Goal: Check status: Check status

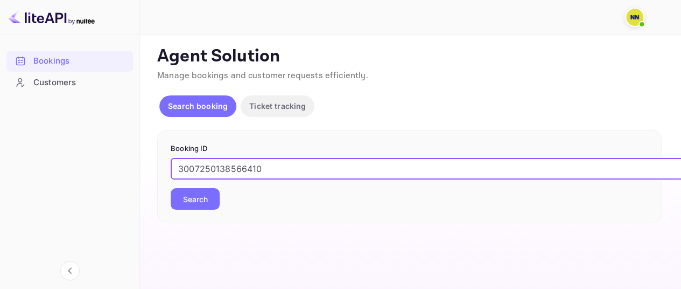
type input "3007250138566410"
click at [194, 203] on button "Search" at bounding box center [195, 199] width 49 height 22
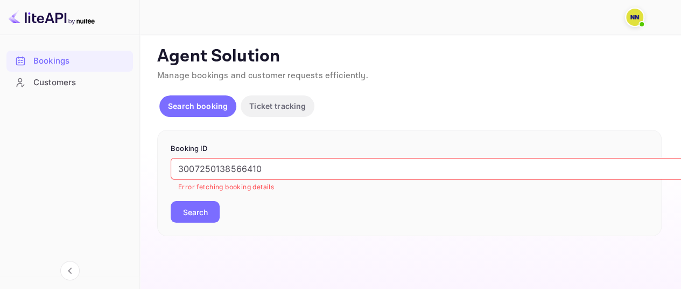
click at [265, 110] on p "Ticket tracking" at bounding box center [277, 105] width 57 height 11
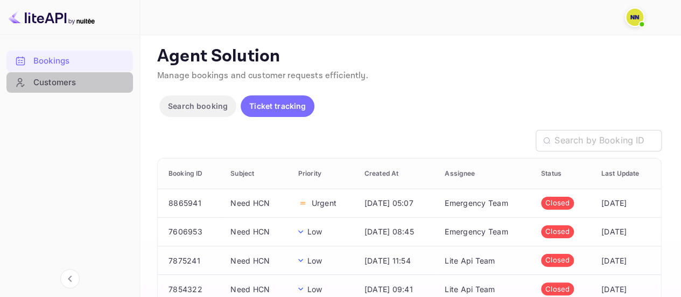
click at [50, 81] on div "Customers" at bounding box center [80, 82] width 94 height 12
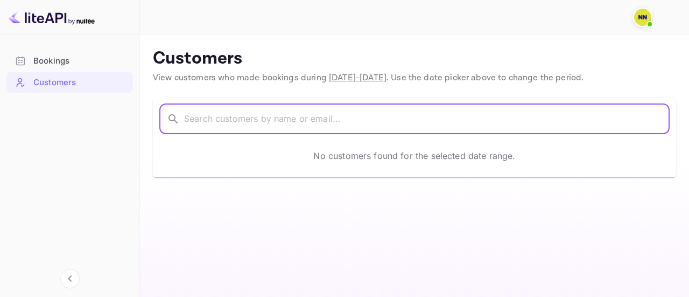
drag, startPoint x: 260, startPoint y: 121, endPoint x: 273, endPoint y: 121, distance: 13.5
click at [260, 121] on input "text" at bounding box center [427, 119] width 486 height 30
paste input "3007250138566410"
type input "3007250138566410"
click at [339, 82] on span "[DATE] - [DATE]" at bounding box center [358, 77] width 58 height 11
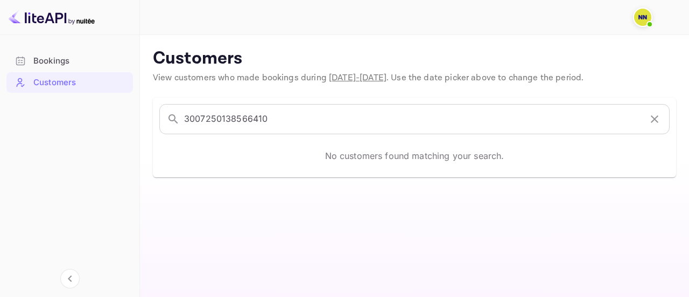
click at [342, 78] on span "[DATE] - [DATE]" at bounding box center [358, 77] width 58 height 11
click at [21, 61] on icon at bounding box center [20, 60] width 11 height 11
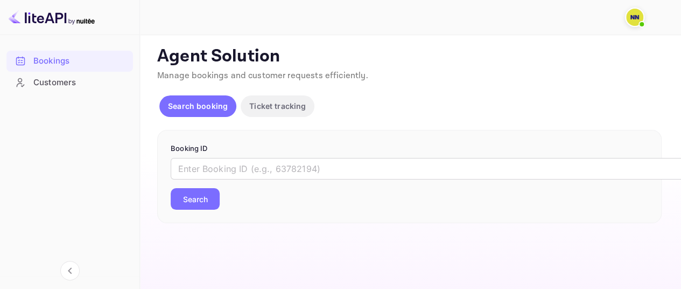
drag, startPoint x: 18, startPoint y: 0, endPoint x: 49, endPoint y: 111, distance: 115.6
click at [49, 111] on div at bounding box center [69, 113] width 127 height 41
click at [640, 12] on img at bounding box center [634, 17] width 17 height 17
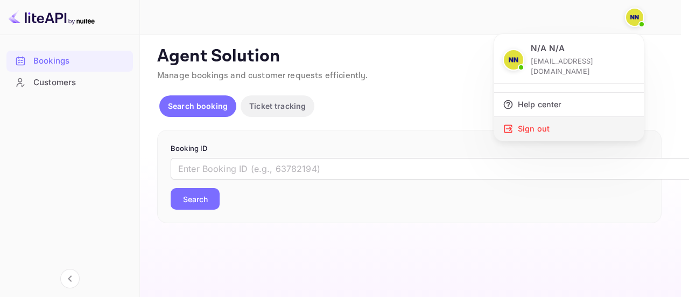
click at [534, 118] on div "Sign out" at bounding box center [569, 129] width 150 height 24
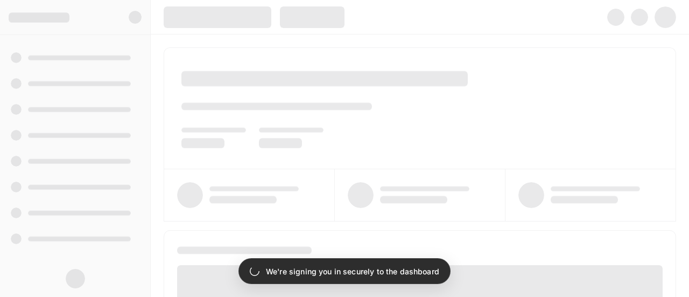
type input "[EMAIL_ADDRESS][DOMAIN_NAME]"
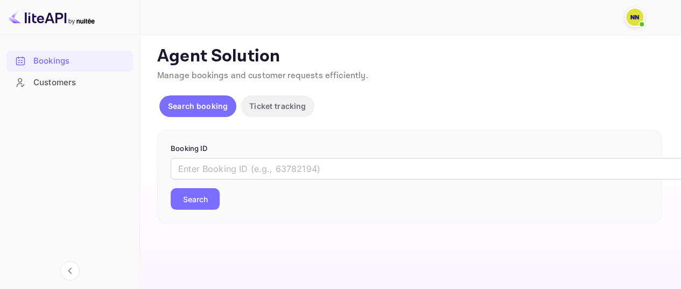
click at [59, 85] on div "Customers" at bounding box center [80, 82] width 94 height 12
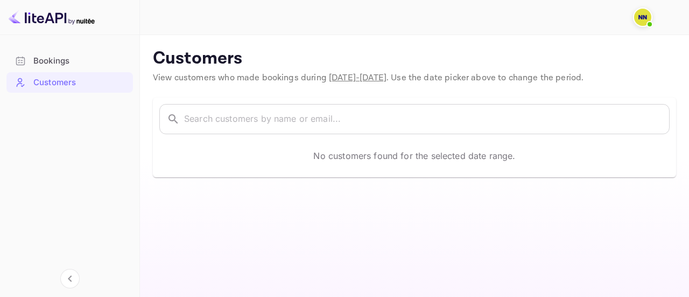
click at [387, 82] on span "[DATE] - [DATE]" at bounding box center [358, 77] width 58 height 11
click at [58, 62] on div "Bookings" at bounding box center [80, 61] width 94 height 12
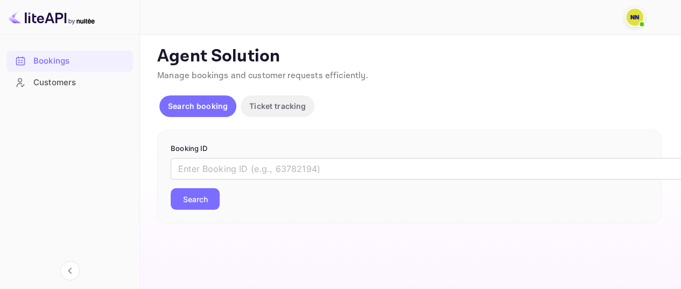
click at [634, 22] on img at bounding box center [634, 17] width 17 height 17
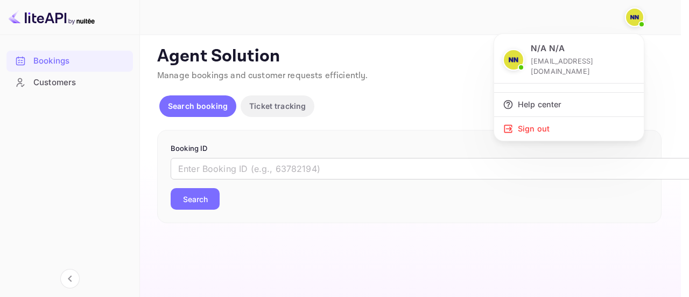
click at [421, 95] on div at bounding box center [344, 148] width 689 height 297
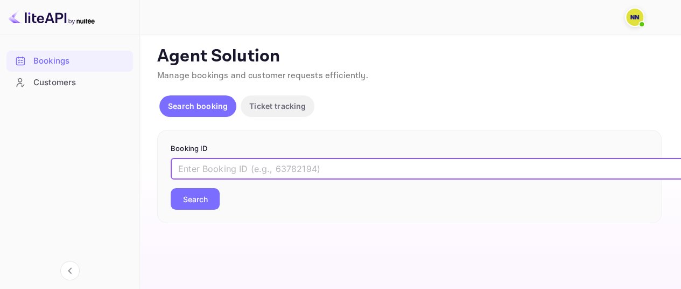
click at [318, 166] on input "text" at bounding box center [440, 169] width 539 height 22
drag, startPoint x: 43, startPoint y: 0, endPoint x: 65, endPoint y: 130, distance: 131.6
click at [64, 131] on div at bounding box center [69, 113] width 127 height 41
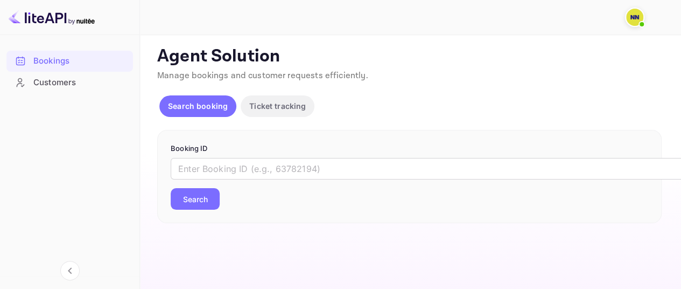
click at [54, 78] on div "Customers" at bounding box center [80, 82] width 94 height 12
